Goal: Check status

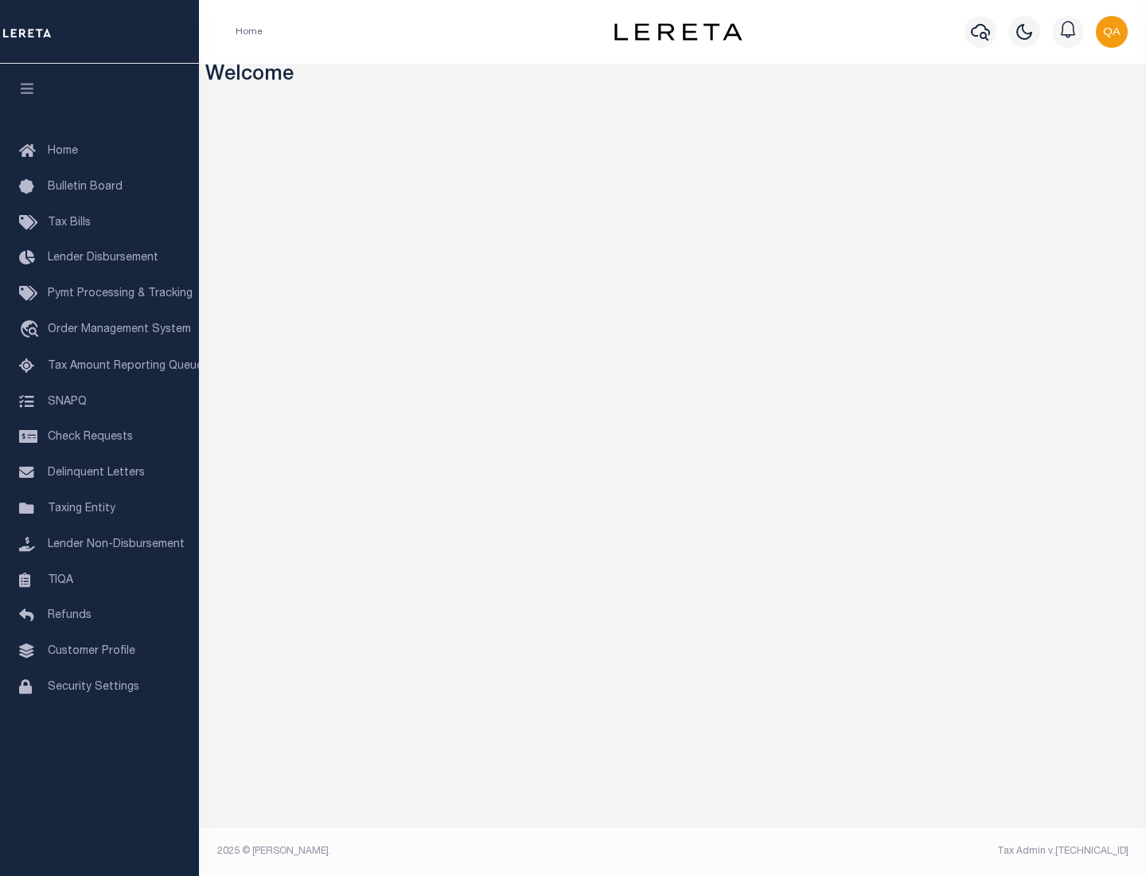
click at [100, 437] on span "Check Requests" at bounding box center [90, 436] width 85 height 11
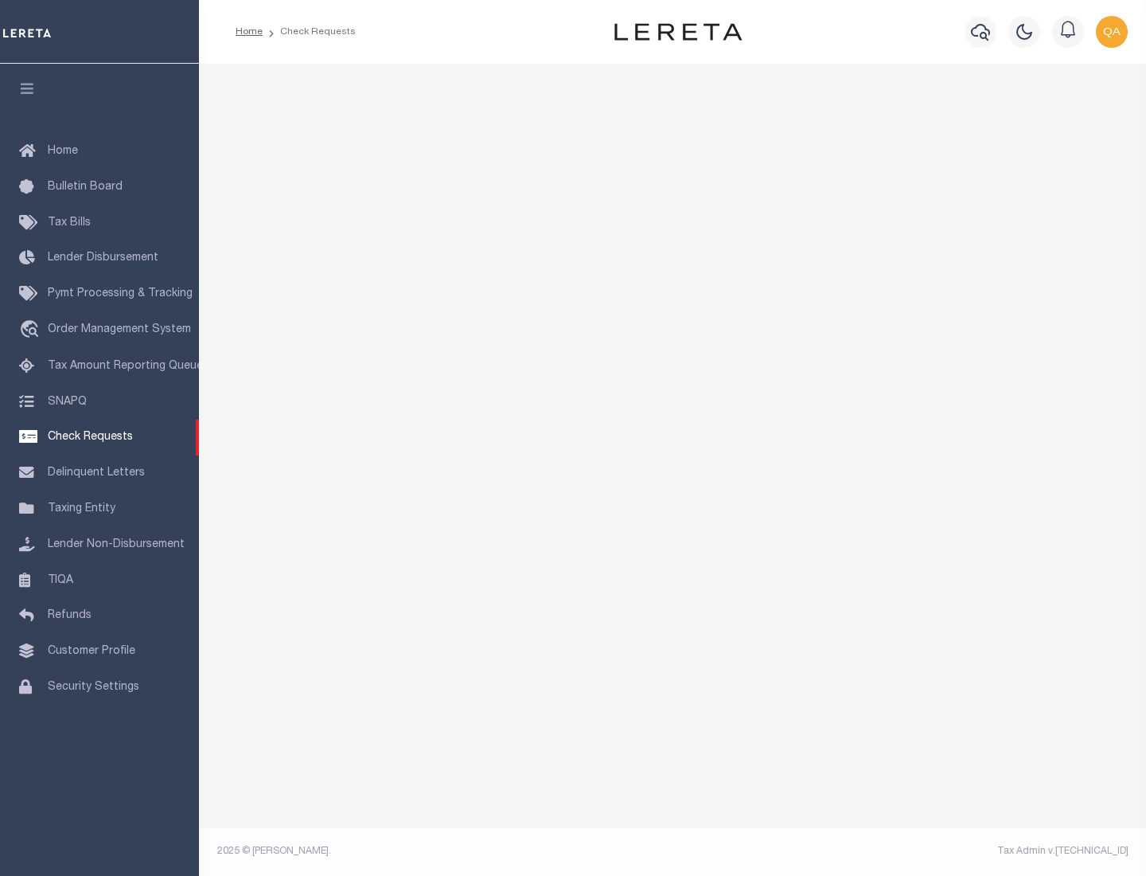
select select "50"
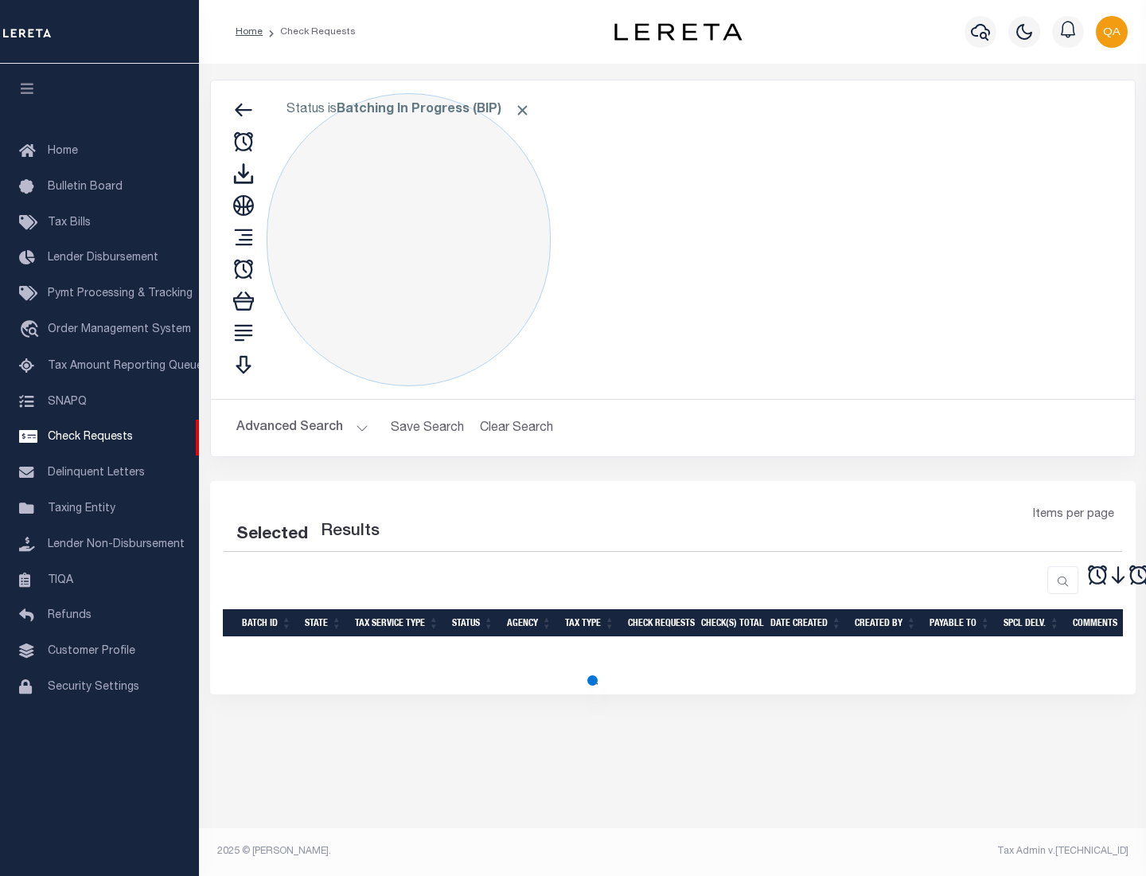
select select "50"
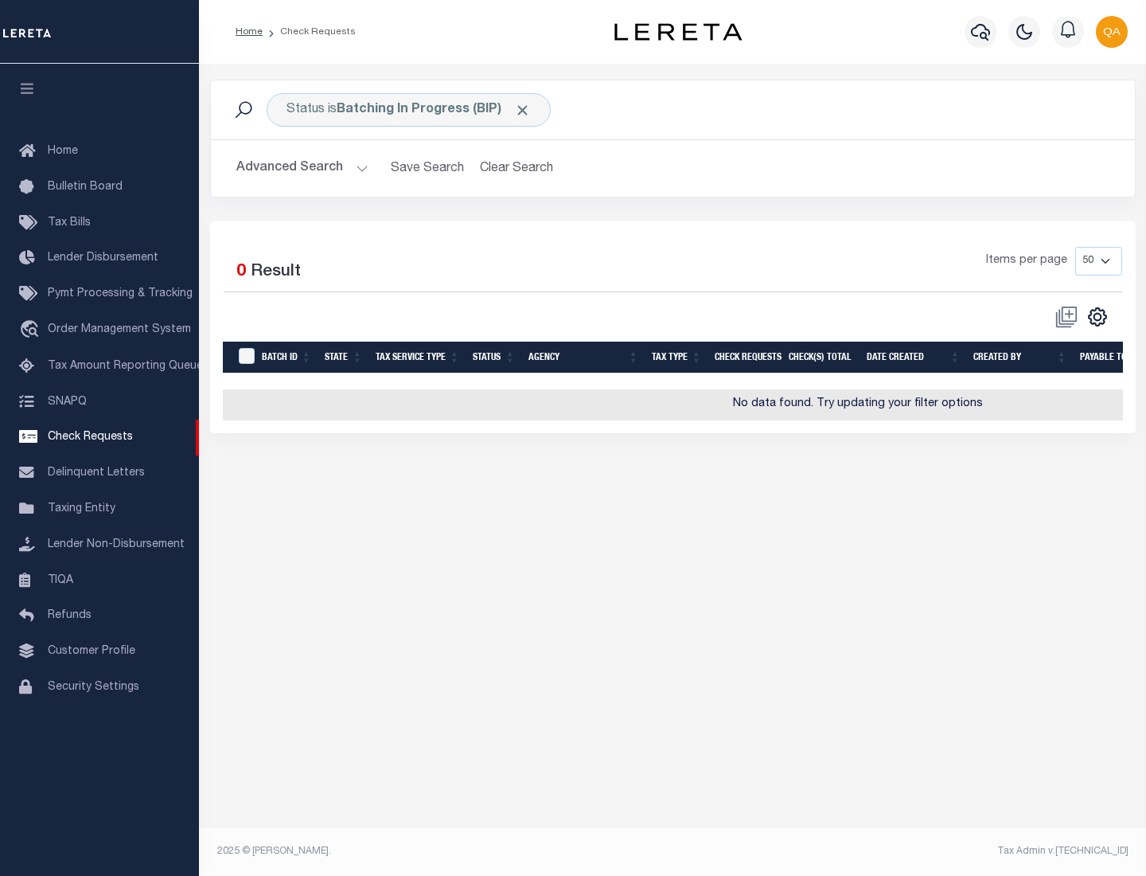
click at [523, 110] on span "Click to Remove" at bounding box center [522, 110] width 17 height 17
